Goal: Task Accomplishment & Management: Complete application form

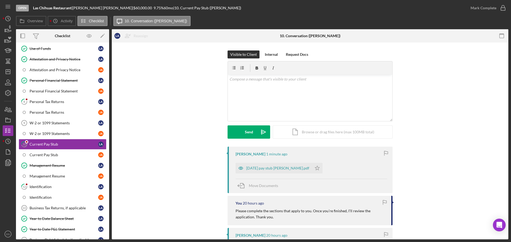
scroll to position [113, 0]
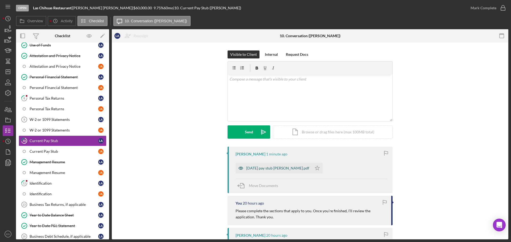
click at [270, 168] on div "[DATE] pay stub [PERSON_NAME].pdf" at bounding box center [277, 168] width 63 height 4
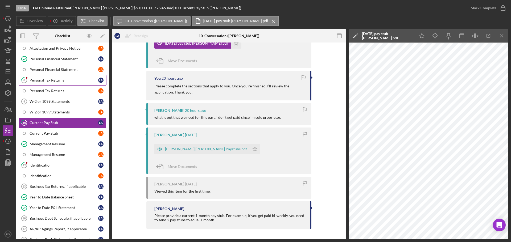
scroll to position [133, 0]
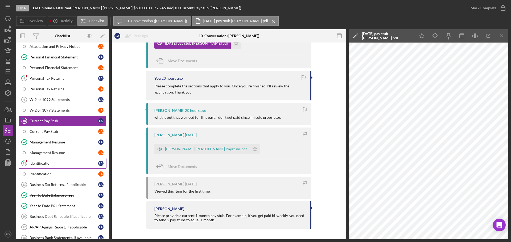
click at [49, 159] on link "12 Identification L A" at bounding box center [63, 163] width 88 height 11
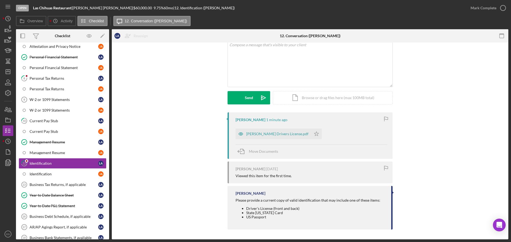
scroll to position [35, 0]
click at [64, 123] on div "Current Pay Stub" at bounding box center [64, 121] width 69 height 4
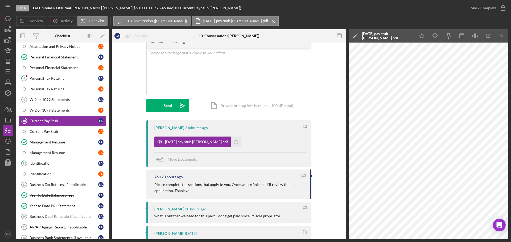
scroll to position [27, 0]
click at [231, 144] on icon "Icon/Star" at bounding box center [236, 141] width 11 height 11
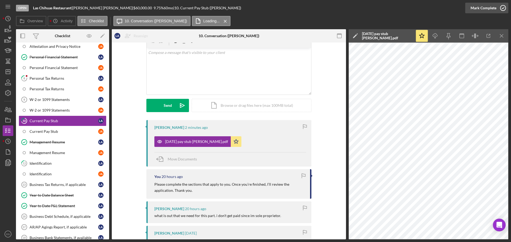
click at [504, 8] on icon "button" at bounding box center [502, 7] width 13 height 13
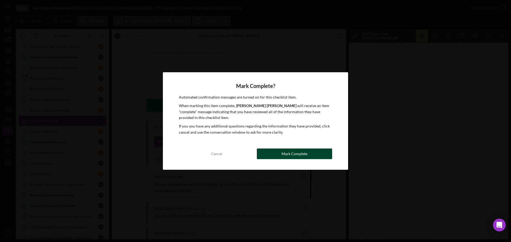
click at [287, 155] on div "Mark Complete" at bounding box center [294, 154] width 26 height 11
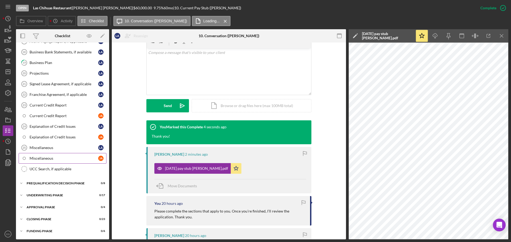
scroll to position [292, 0]
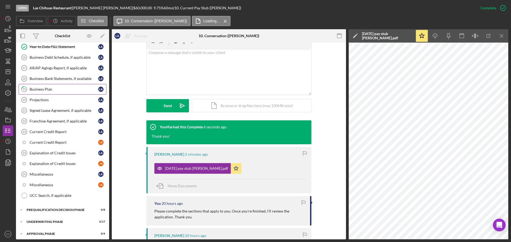
click at [67, 93] on link "19 Business Plan L A" at bounding box center [63, 89] width 88 height 11
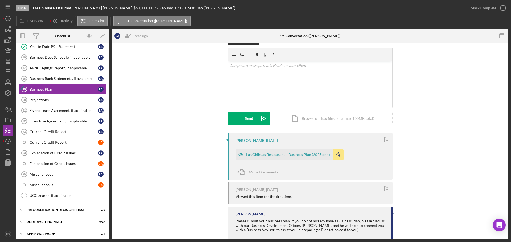
scroll to position [45, 0]
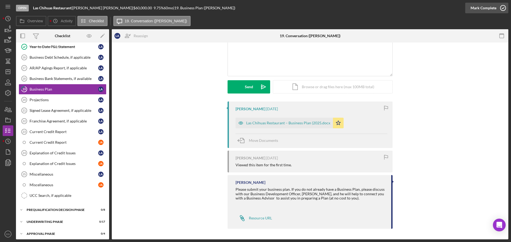
click at [502, 6] on icon "button" at bounding box center [502, 7] width 13 height 13
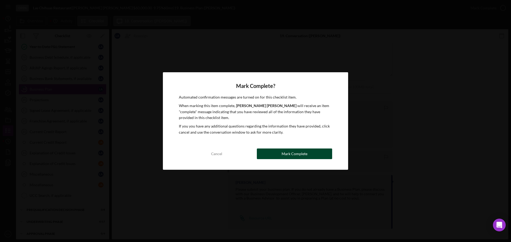
click at [292, 152] on div "Mark Complete" at bounding box center [294, 154] width 26 height 11
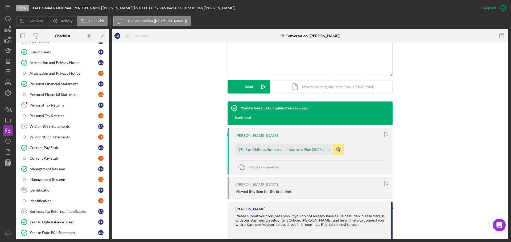
scroll to position [80, 0]
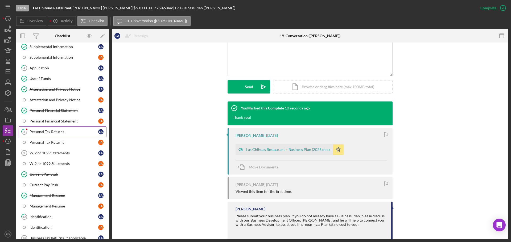
click at [52, 130] on div "Personal Tax Returns" at bounding box center [64, 132] width 69 height 4
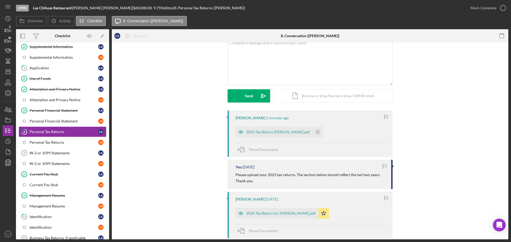
scroll to position [27, 0]
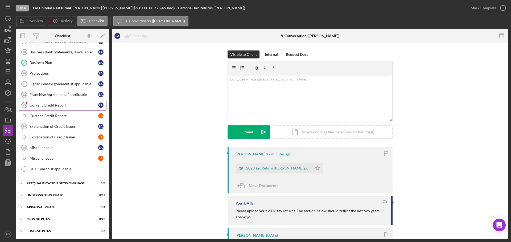
click at [56, 105] on div "Current Credit Report" at bounding box center [64, 105] width 69 height 4
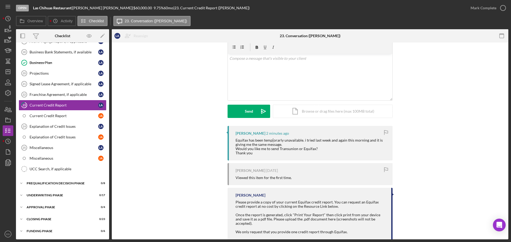
scroll to position [42, 0]
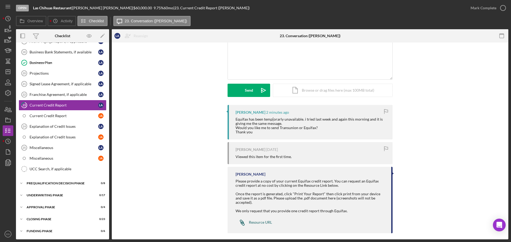
click at [259, 221] on div "Resource URL" at bounding box center [260, 223] width 23 height 4
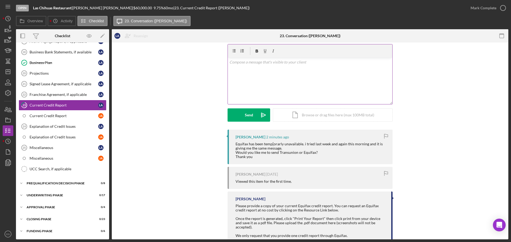
scroll to position [27, 0]
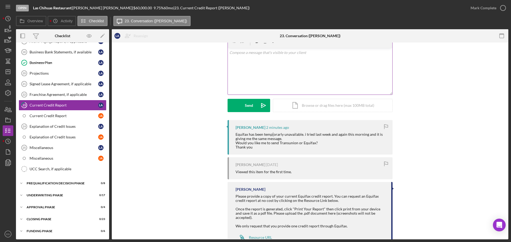
click at [302, 76] on div "v Color teal Color pink Remove color Add row above Add row below Add column bef…" at bounding box center [310, 71] width 164 height 47
click at [303, 74] on div "v Color teal Color pink Remove color Add row above Add row below Add column bef…" at bounding box center [310, 71] width 164 height 47
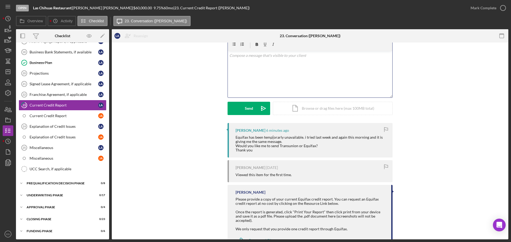
scroll to position [0, 0]
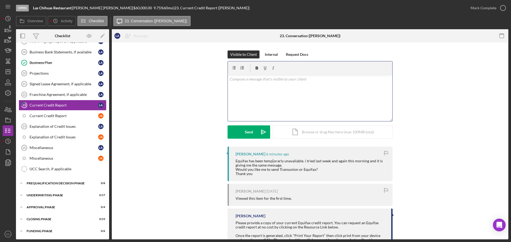
click at [259, 88] on div "v Color teal Color pink Remove color Add row above Add row below Add column bef…" at bounding box center [310, 98] width 164 height 47
drag, startPoint x: 234, startPoint y: 160, endPoint x: 255, endPoint y: 175, distance: 25.0
click at [255, 175] on div "Liliana Alvarez Tostado 6 minutes ago Equifax has been temp[orarly unavailable.…" at bounding box center [309, 163] width 165 height 35
copy div "Equifax has been temp[orarly unavailable. i tried last week and again this morn…"
drag, startPoint x: 282, startPoint y: 92, endPoint x: 272, endPoint y: 86, distance: 11.5
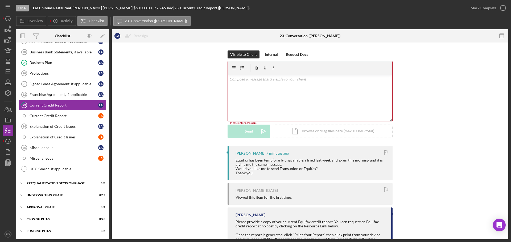
click at [280, 91] on div "v Color teal Color pink Remove color Add row above Add row below Add column bef…" at bounding box center [310, 98] width 164 height 47
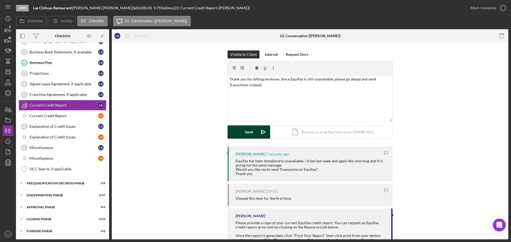
click at [251, 131] on div "Send" at bounding box center [249, 132] width 8 height 13
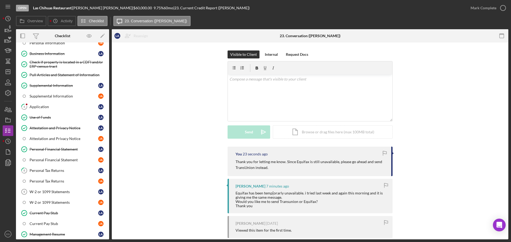
scroll to position [53, 0]
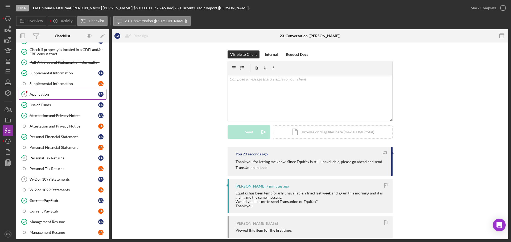
drag, startPoint x: 54, startPoint y: 96, endPoint x: 60, endPoint y: 95, distance: 5.4
click at [54, 96] on div "Application" at bounding box center [64, 94] width 69 height 4
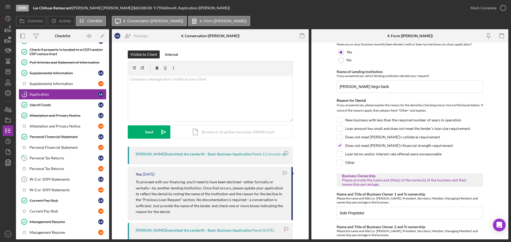
scroll to position [319, 0]
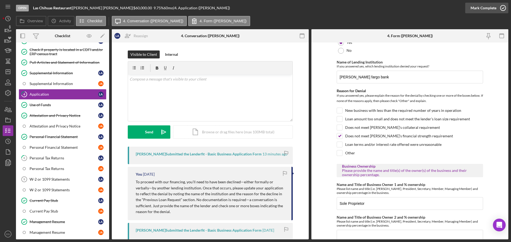
click at [502, 7] on icon "button" at bounding box center [502, 7] width 13 height 13
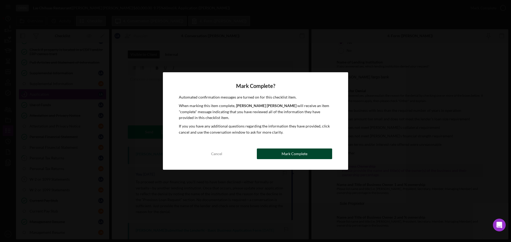
click at [322, 156] on button "Mark Complete" at bounding box center [294, 154] width 75 height 11
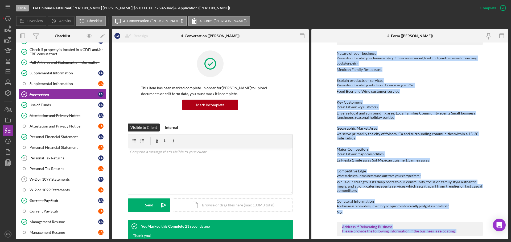
scroll to position [690, 0]
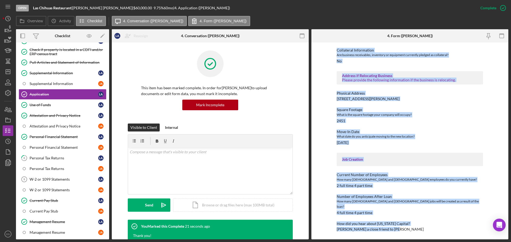
drag, startPoint x: 336, startPoint y: 77, endPoint x: 399, endPoint y: 231, distance: 166.7
click at [410, 242] on html "Open Las Chihuas Restaurant | Liliana Alvarez Tostado | $60,000.00 9.75 % 60 mo…" at bounding box center [255, 121] width 511 height 242
copy div "California Capital Loan Application Mailing Address Please provide the mailing …"
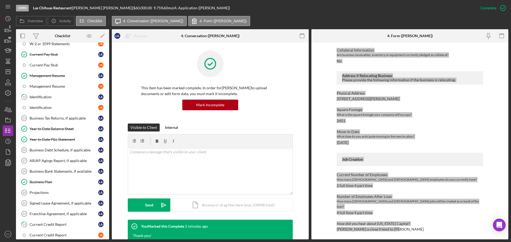
scroll to position [213, 0]
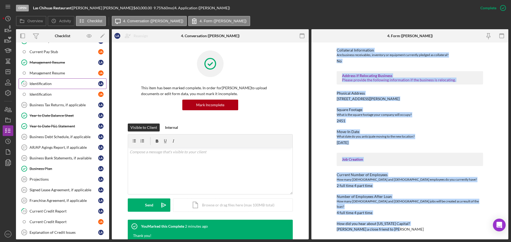
click at [57, 85] on div "Identification" at bounding box center [64, 84] width 69 height 4
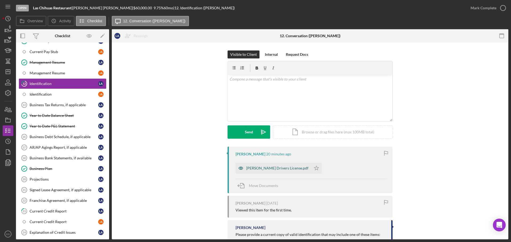
click at [264, 169] on div "Liliana Drivers License.pdf" at bounding box center [277, 168] width 62 height 4
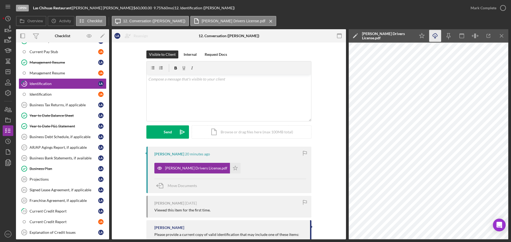
click at [435, 37] on icon "Icon/Download" at bounding box center [435, 36] width 12 height 12
click at [503, 8] on icon "button" at bounding box center [502, 7] width 13 height 13
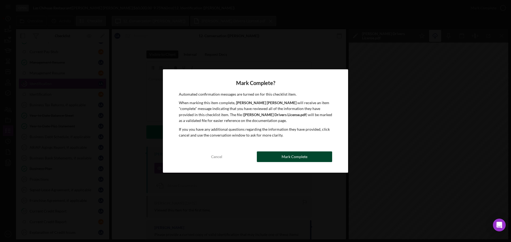
click at [313, 159] on button "Mark Complete" at bounding box center [294, 157] width 75 height 11
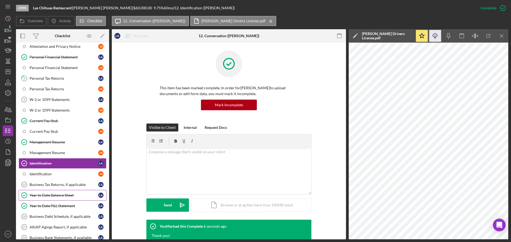
scroll to position [106, 0]
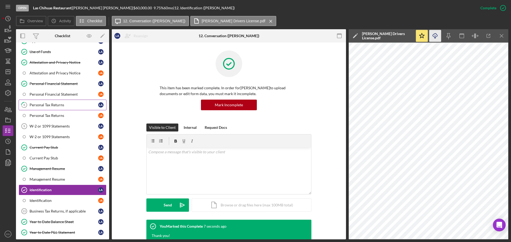
click at [69, 103] on div "Personal Tax Returns" at bounding box center [64, 105] width 69 height 4
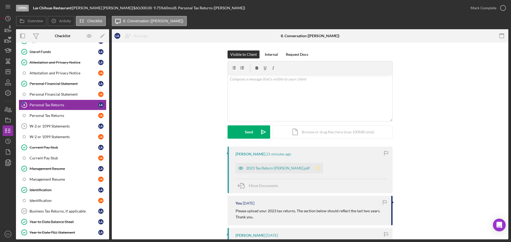
click at [316, 169] on polygon "button" at bounding box center [318, 168] width 5 height 4
click at [276, 169] on div "2023 Tax Return Álvarez Tostado.pdf" at bounding box center [278, 168] width 64 height 4
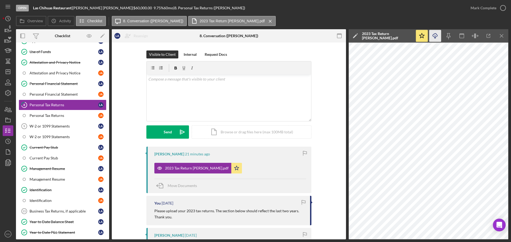
click at [434, 36] on icon "Icon/Download" at bounding box center [435, 36] width 12 height 12
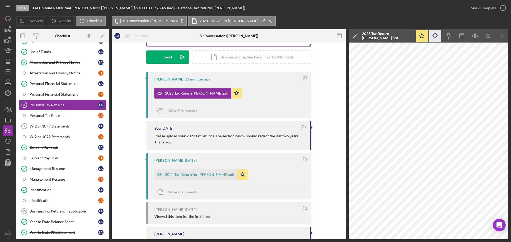
scroll to position [96, 0]
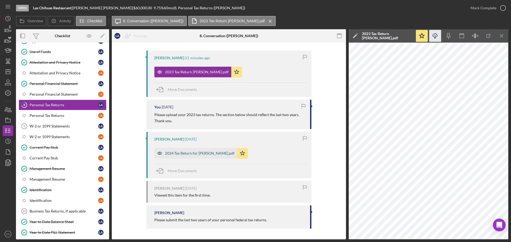
click at [207, 155] on div "2024 Tax Return for Alvarez Tostado.pdf" at bounding box center [199, 153] width 69 height 4
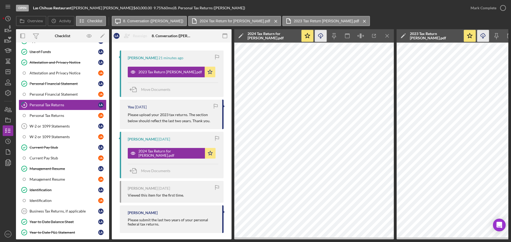
drag, startPoint x: 320, startPoint y: 36, endPoint x: 317, endPoint y: 37, distance: 3.3
click at [319, 37] on icon "Icon/Download" at bounding box center [321, 36] width 12 height 12
click at [0, 0] on icon "button" at bounding box center [0, 0] width 0 height 0
click at [498, 9] on icon "button" at bounding box center [502, 7] width 13 height 13
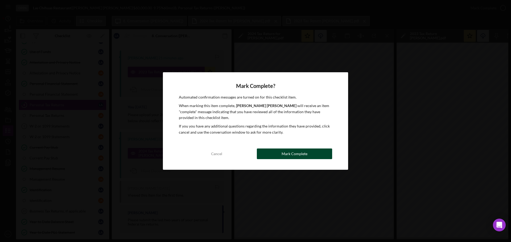
click at [296, 155] on div "Mark Complete" at bounding box center [294, 154] width 26 height 11
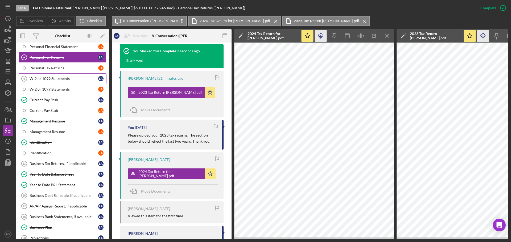
scroll to position [186, 0]
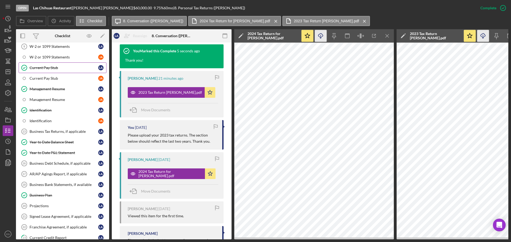
click at [60, 68] on div "Current Pay Stub" at bounding box center [64, 68] width 69 height 4
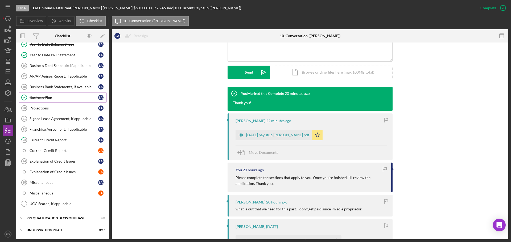
scroll to position [293, 0]
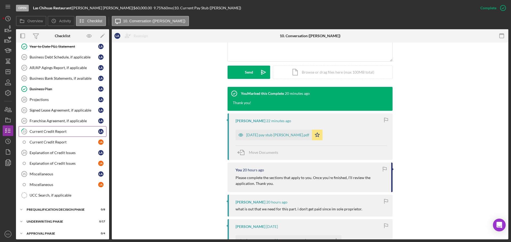
click at [53, 135] on link "23 Current Credit Report L A" at bounding box center [63, 131] width 88 height 11
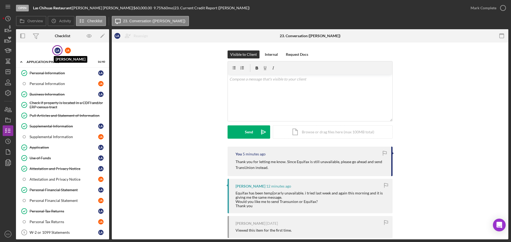
click at [57, 50] on div "L A" at bounding box center [58, 51] width 6 height 6
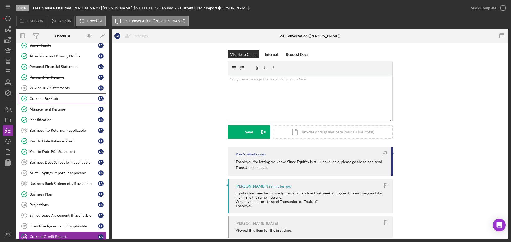
scroll to position [80, 0]
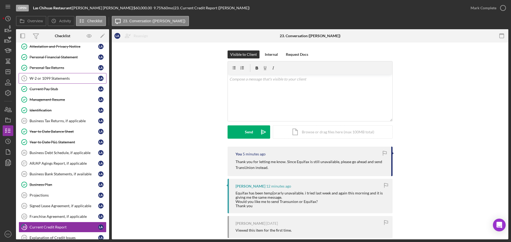
click at [71, 79] on div "W-2 or 1099 Statements" at bounding box center [64, 78] width 69 height 4
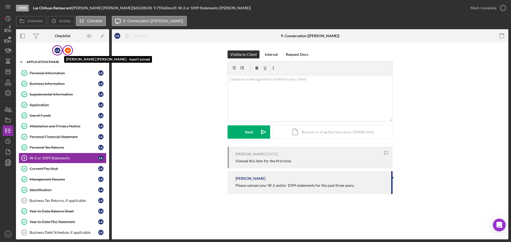
click at [66, 50] on div "J A" at bounding box center [68, 51] width 6 height 6
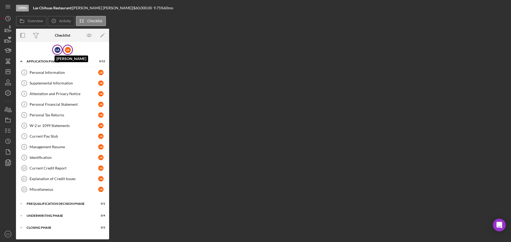
click at [55, 48] on div "L A" at bounding box center [58, 50] width 6 height 6
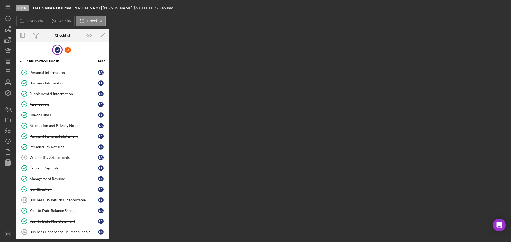
click at [65, 156] on div "W-2 or 1099 Statements" at bounding box center [64, 158] width 69 height 4
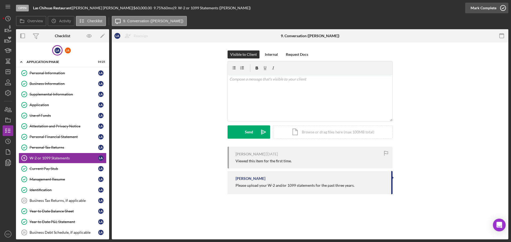
click at [505, 9] on icon "button" at bounding box center [502, 7] width 13 height 13
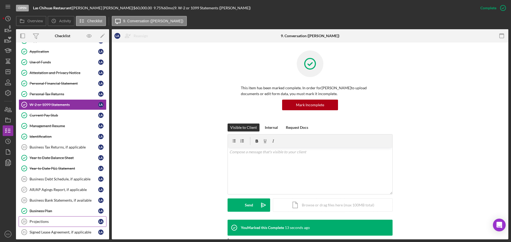
scroll to position [53, 0]
click at [5, 18] on icon "Icon/History" at bounding box center [7, 18] width 13 height 13
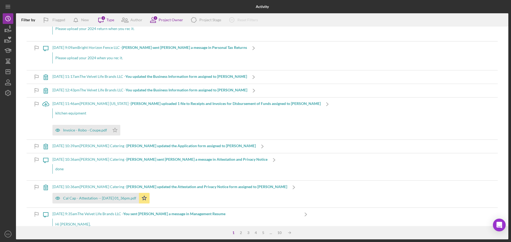
scroll to position [798, 0]
